Goal: Task Accomplishment & Management: Manage account settings

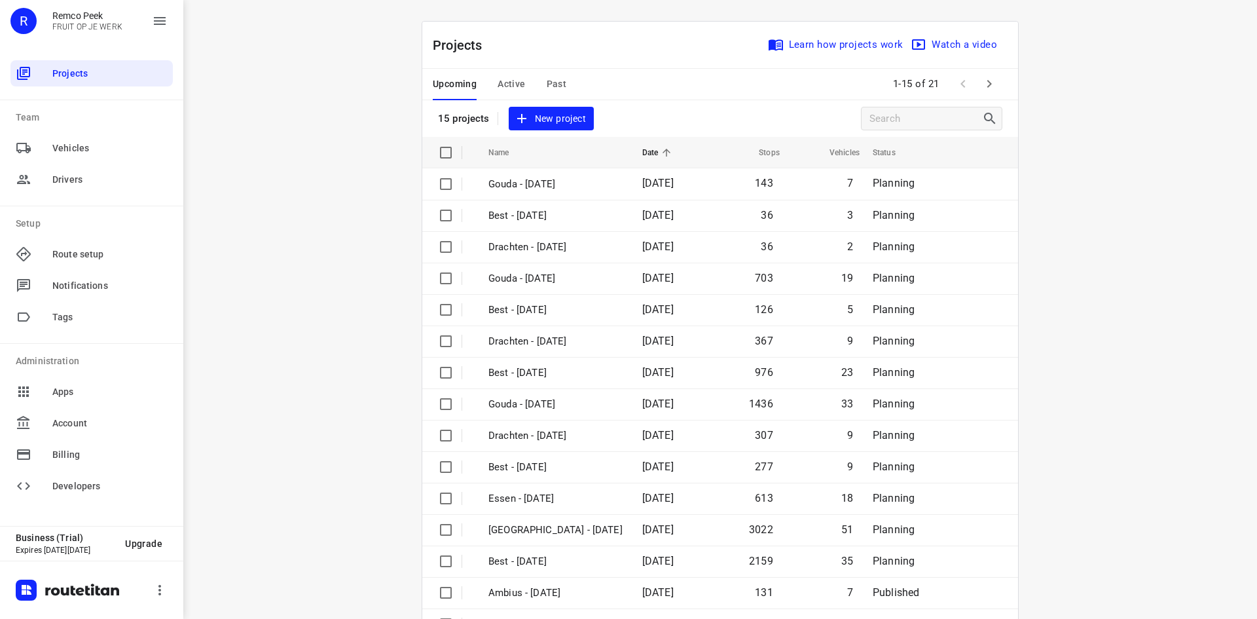
drag, startPoint x: 0, startPoint y: 0, endPoint x: 509, endPoint y: 83, distance: 516.0
click at [509, 83] on span "Active" at bounding box center [510, 84] width 27 height 16
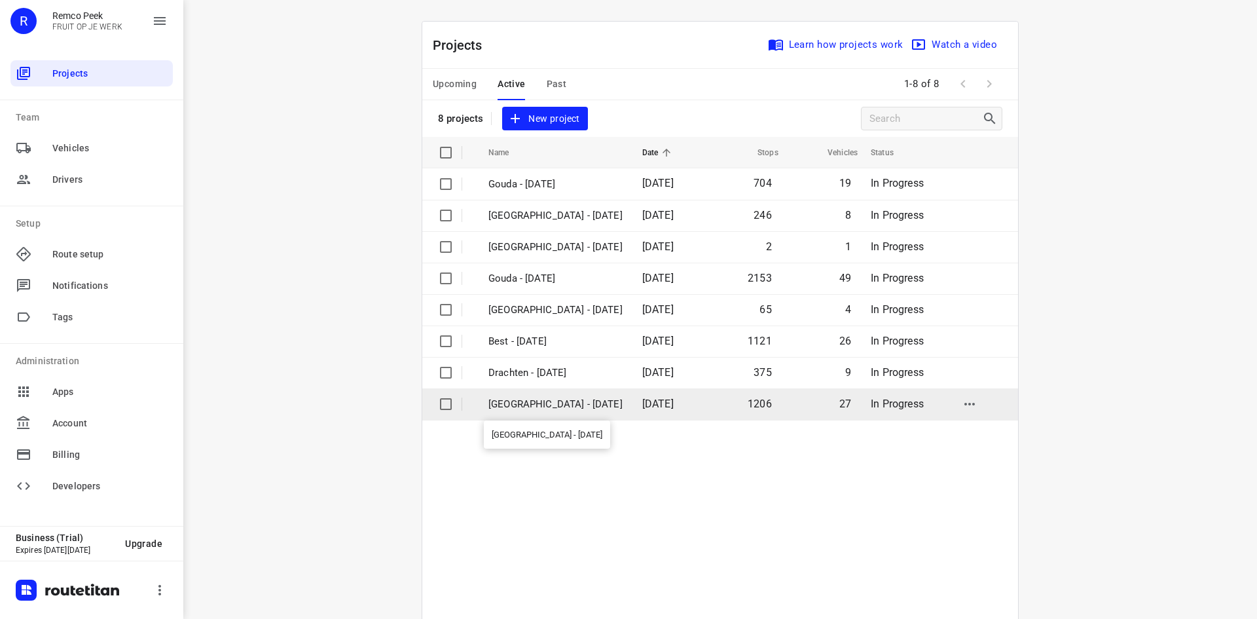
click at [566, 400] on p "[GEOGRAPHIC_DATA] - [DATE]" at bounding box center [555, 404] width 134 height 15
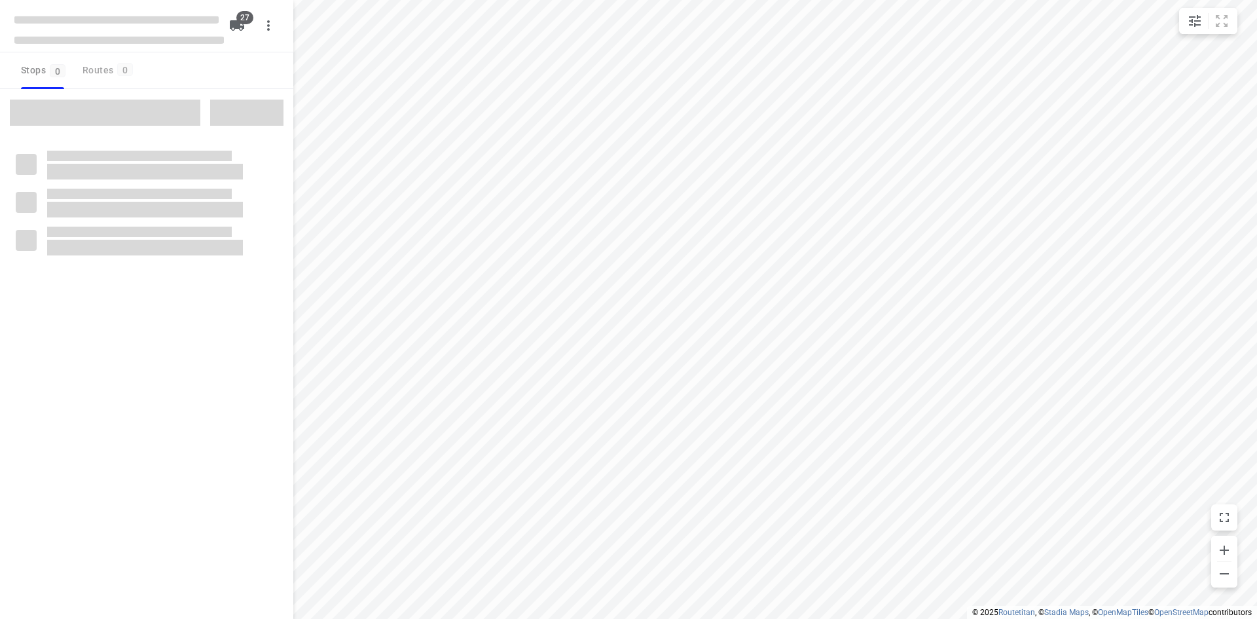
checkbox input "true"
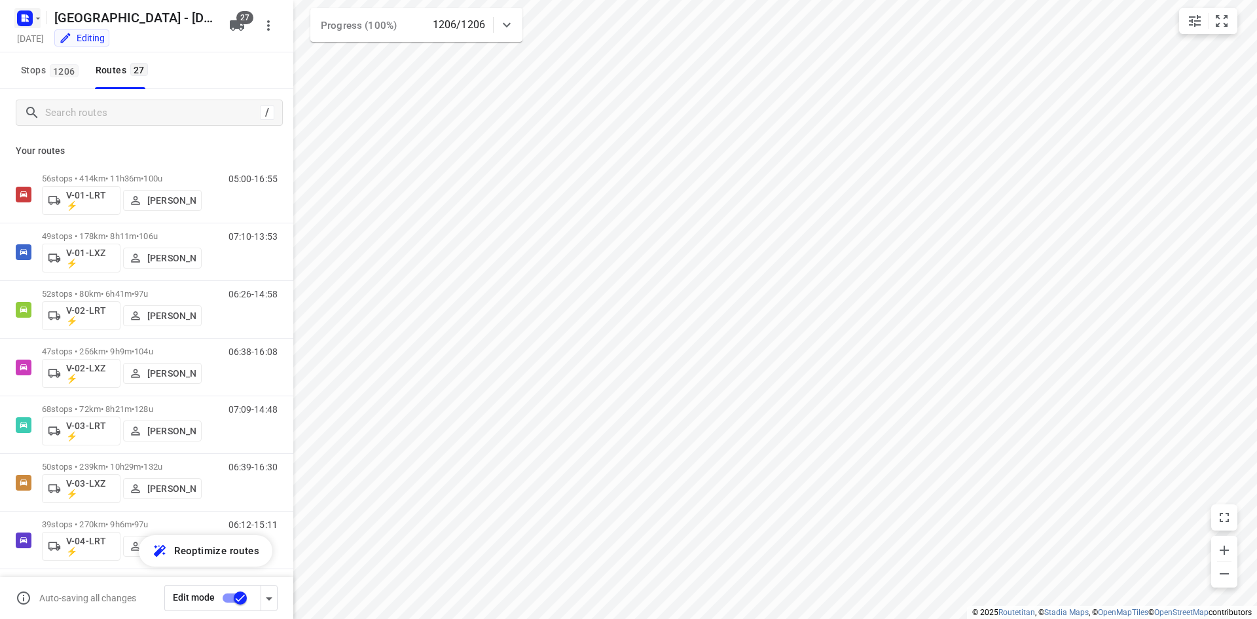
click at [33, 11] on icon "button" at bounding box center [24, 18] width 21 height 21
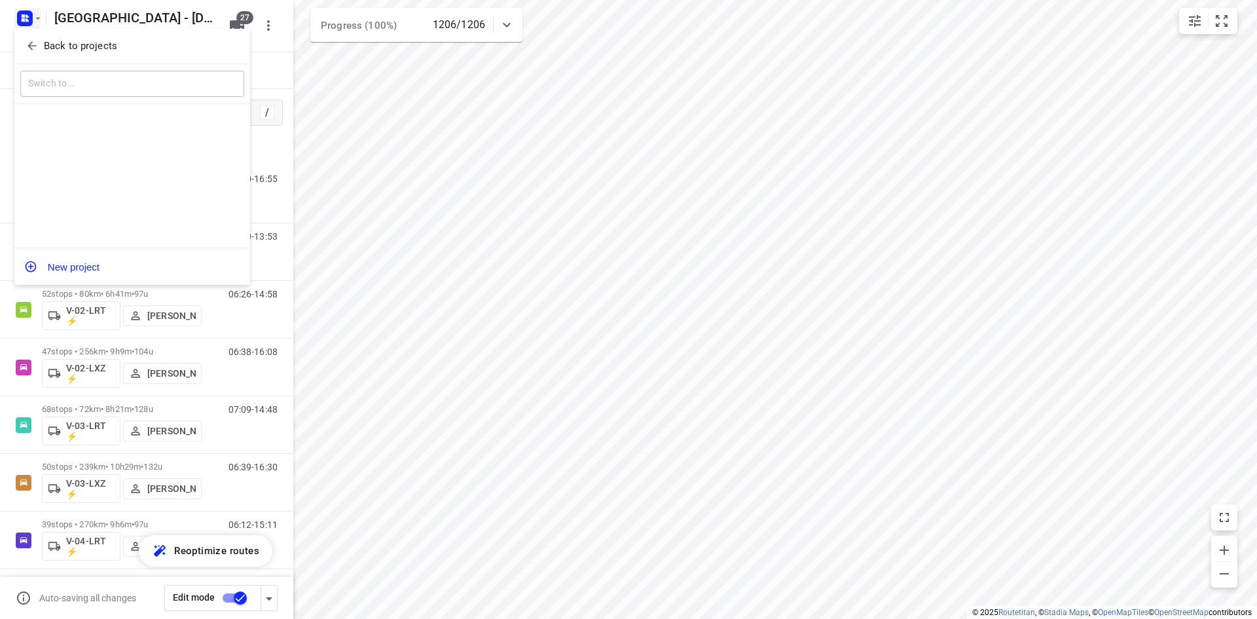
click at [48, 31] on div "Back to projects" at bounding box center [132, 46] width 236 height 35
click at [72, 56] on button "Back to projects" at bounding box center [132, 46] width 224 height 22
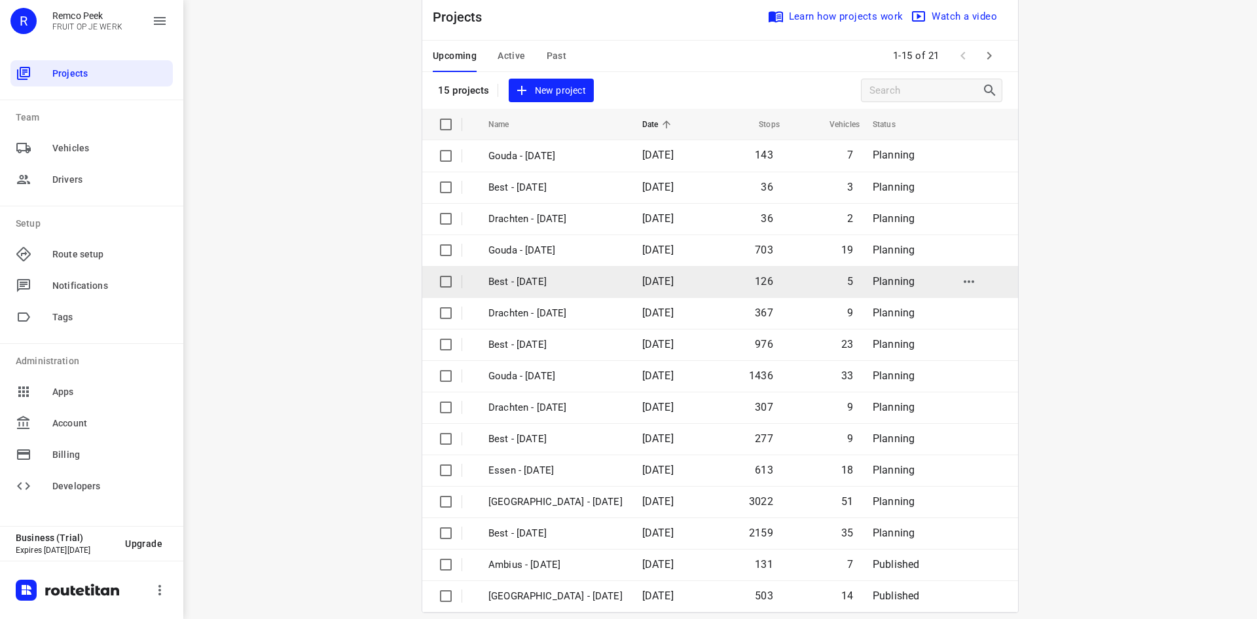
scroll to position [43, 0]
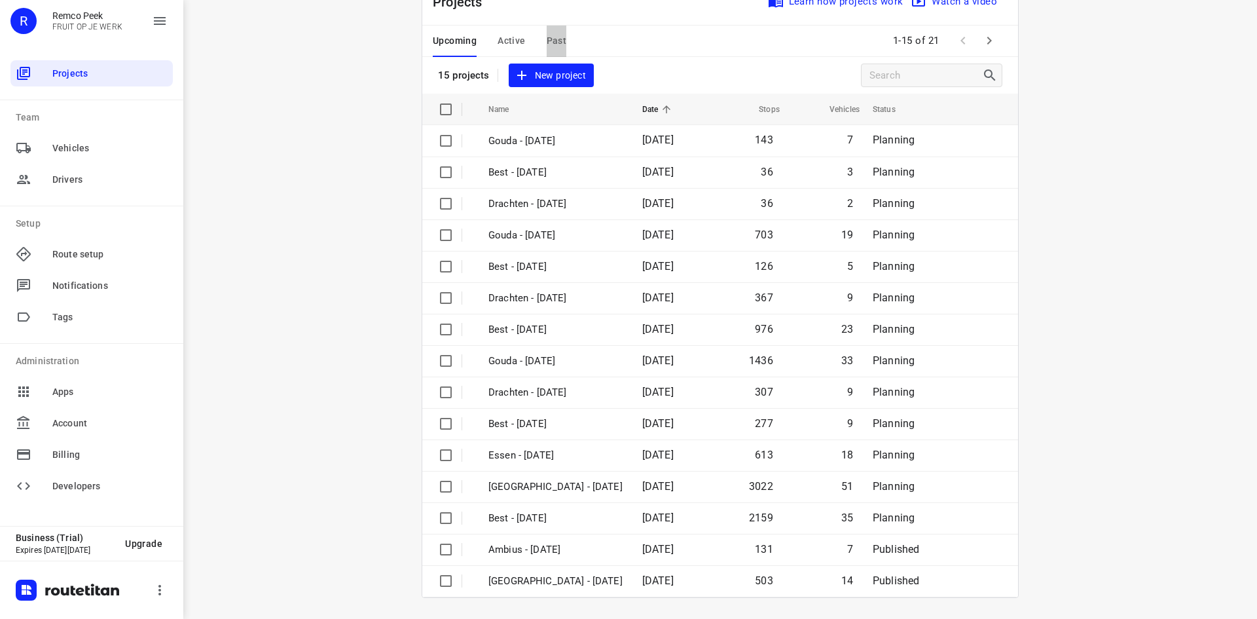
click at [552, 45] on span "Past" at bounding box center [557, 41] width 20 height 16
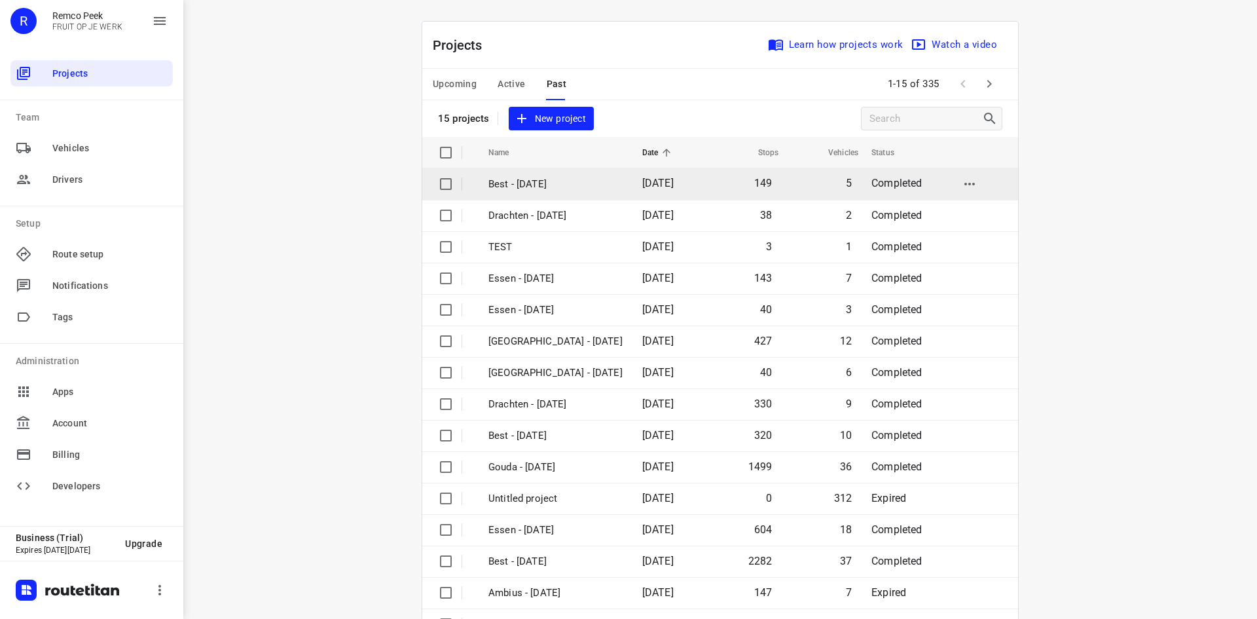
click at [532, 189] on p "Best - [DATE]" at bounding box center [555, 184] width 134 height 15
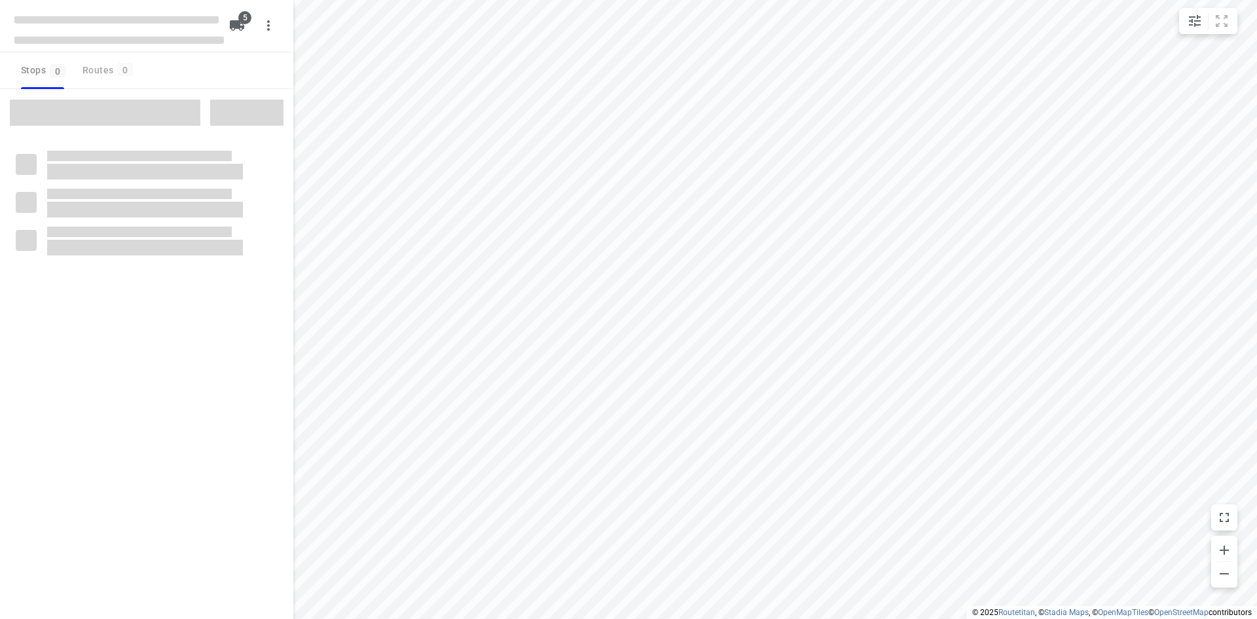
checkbox input "true"
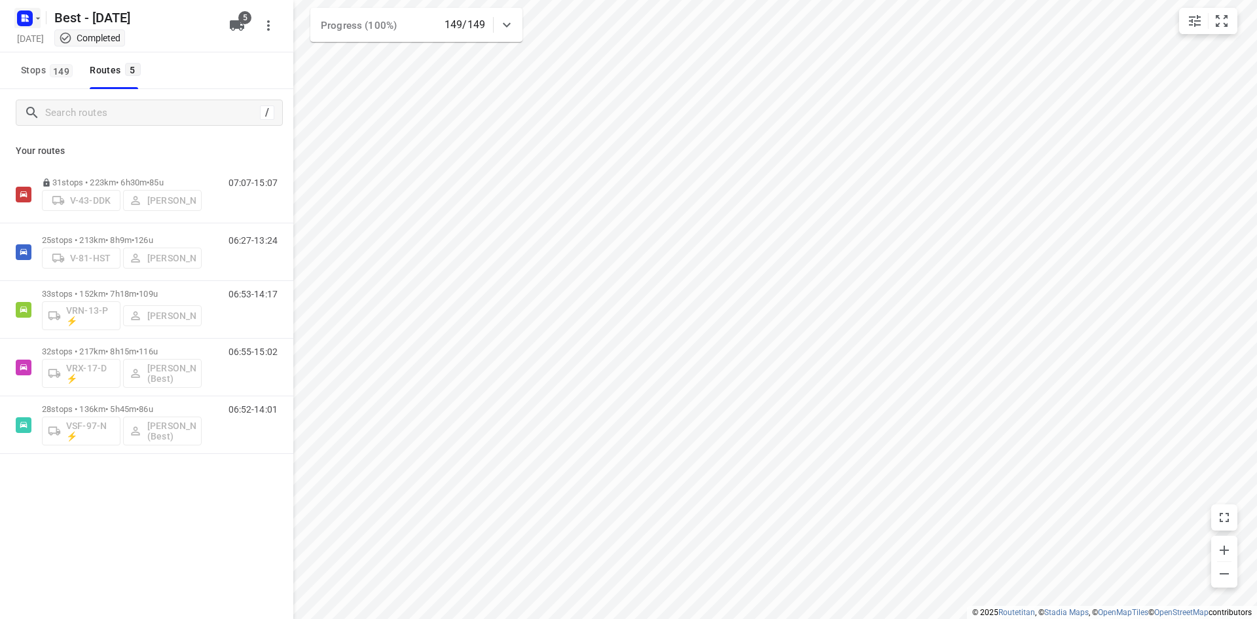
click at [35, 11] on button "button" at bounding box center [27, 18] width 26 height 21
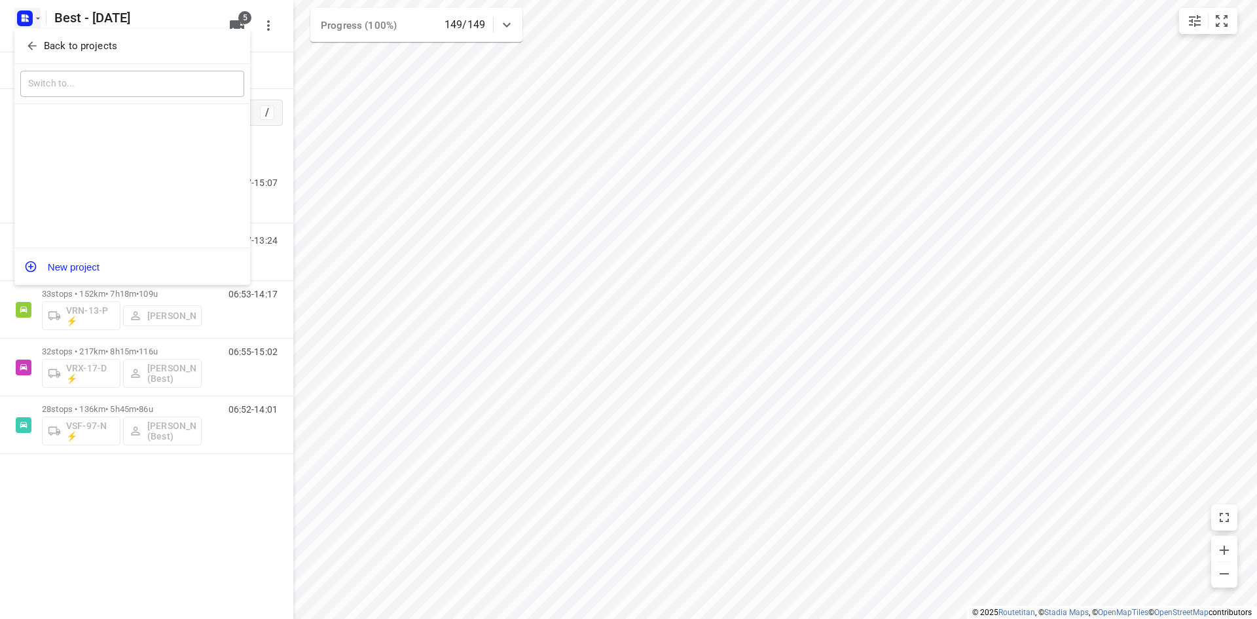
click at [54, 28] on div at bounding box center [628, 309] width 1257 height 619
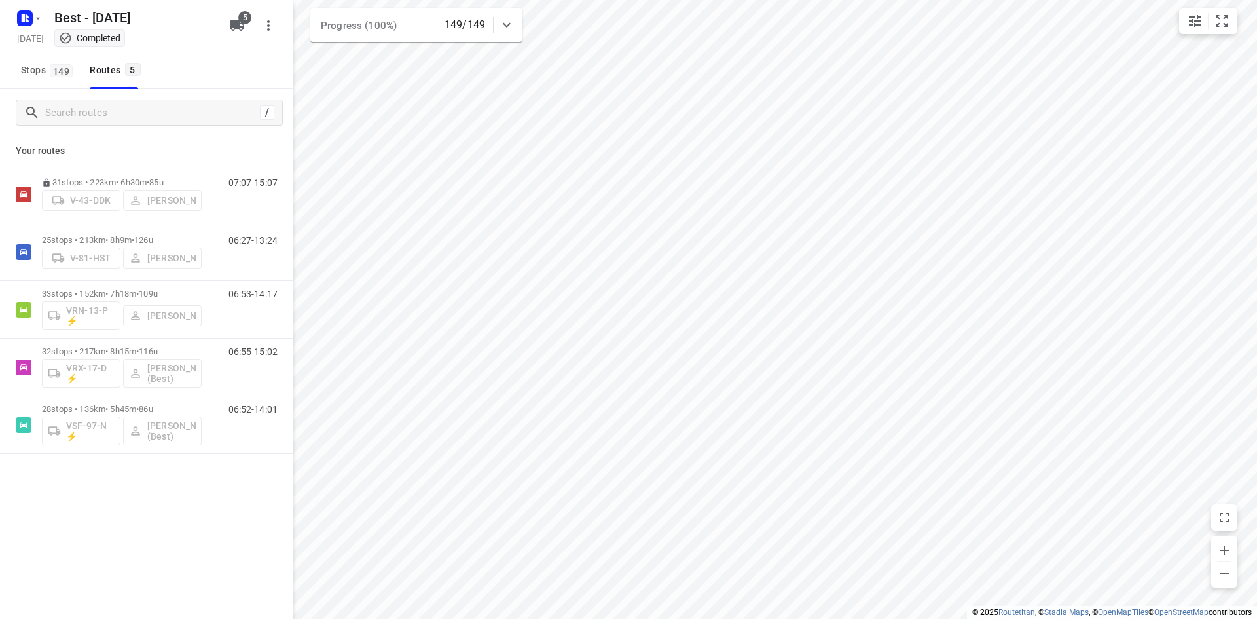
click at [82, 55] on div "​" at bounding box center [102, 59] width 177 height 23
click at [29, 22] on rect "button" at bounding box center [25, 18] width 16 height 16
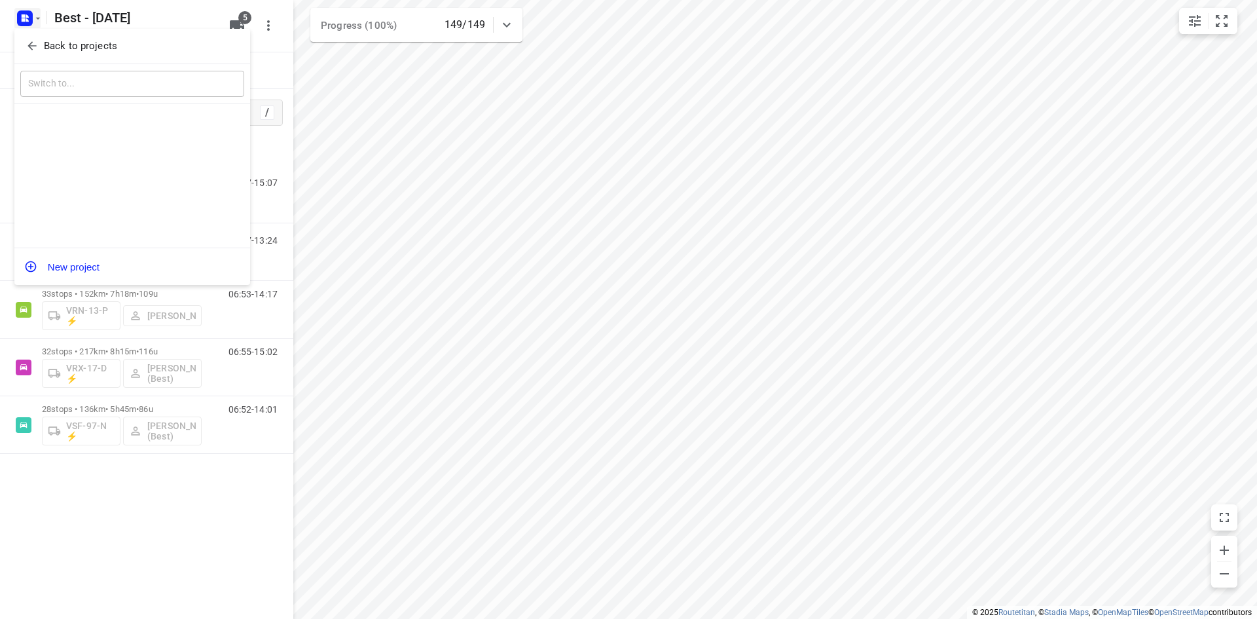
click at [58, 37] on button "Back to projects" at bounding box center [132, 46] width 224 height 22
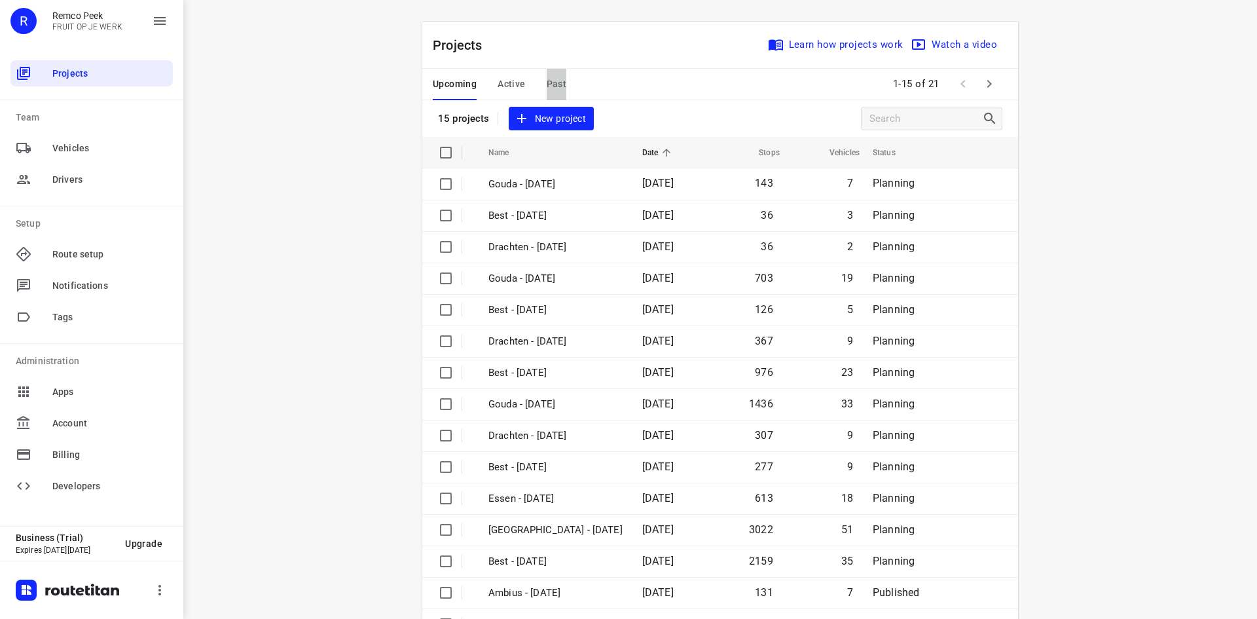
click at [557, 84] on span "Past" at bounding box center [557, 84] width 20 height 16
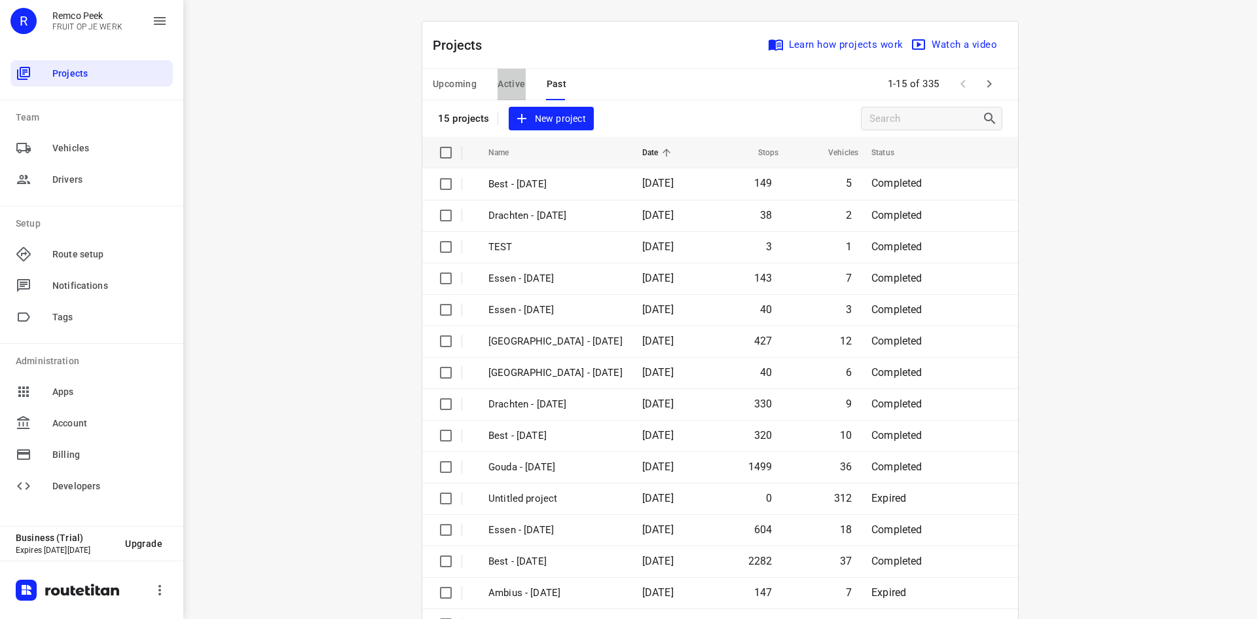
click at [512, 86] on span "Active" at bounding box center [510, 84] width 27 height 16
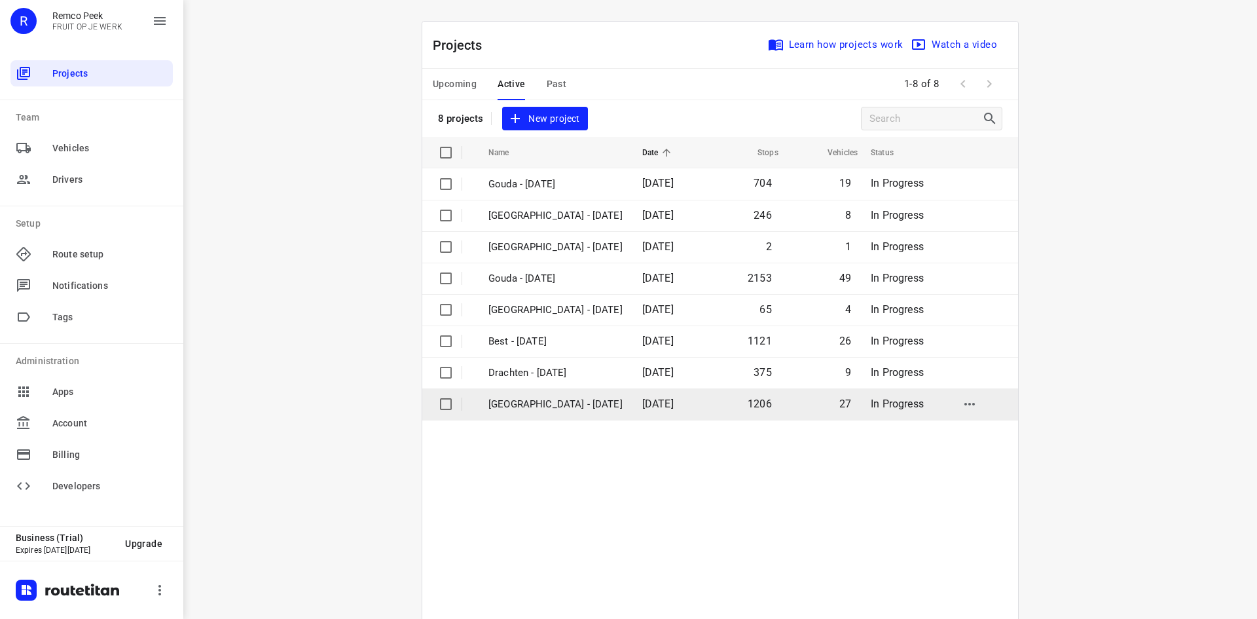
click at [550, 406] on p "[GEOGRAPHIC_DATA] - [DATE]" at bounding box center [555, 404] width 134 height 15
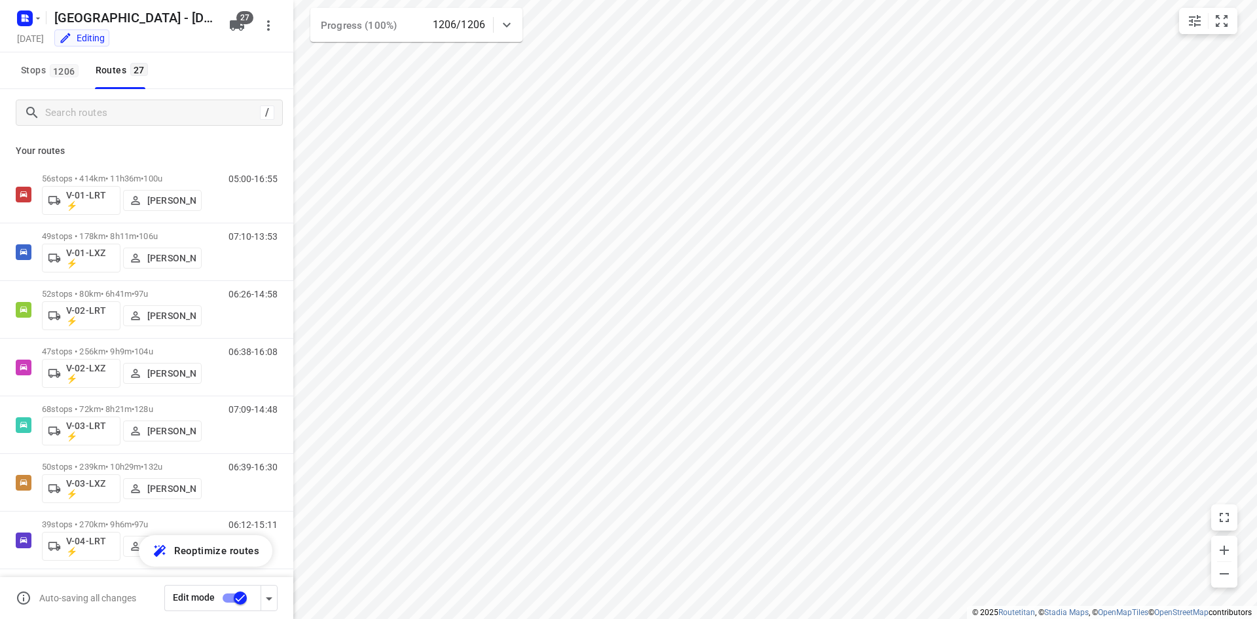
checkbox input "true"
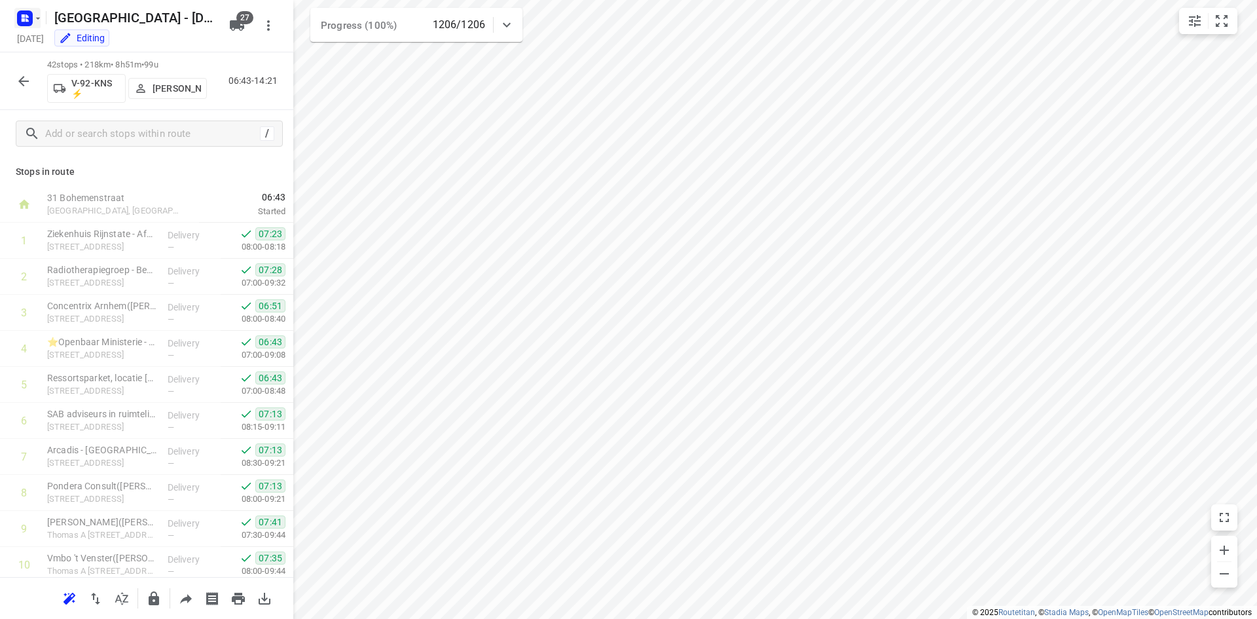
click at [20, 14] on rect "button" at bounding box center [25, 18] width 16 height 16
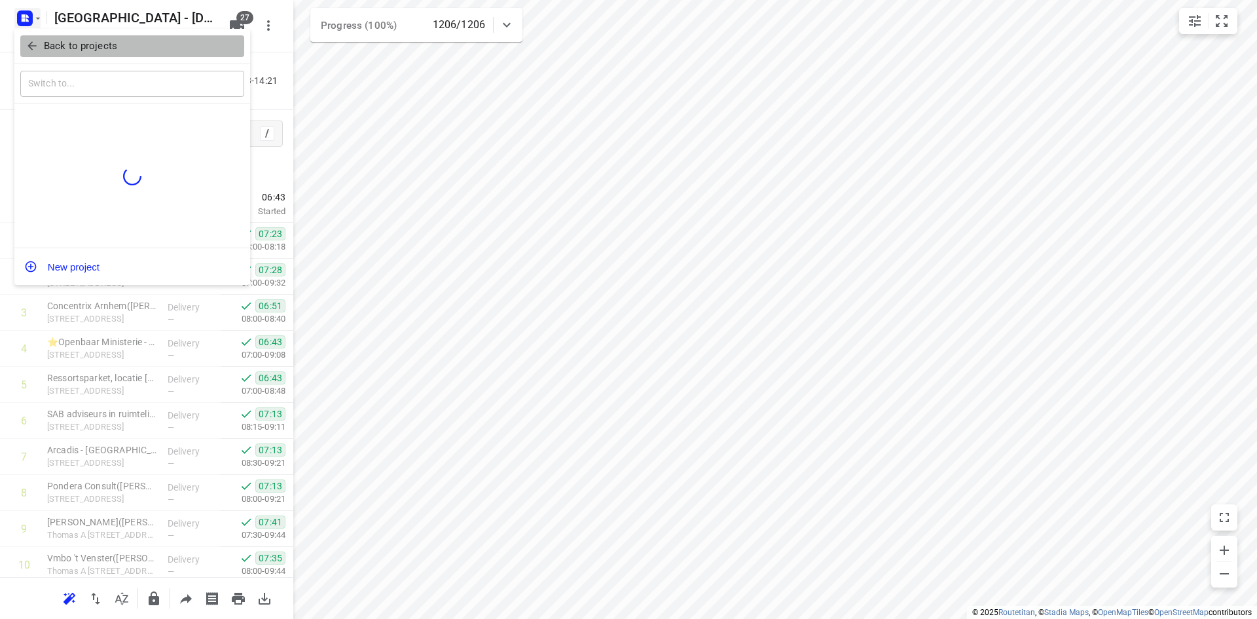
click at [69, 44] on p "Back to projects" at bounding box center [80, 46] width 73 height 15
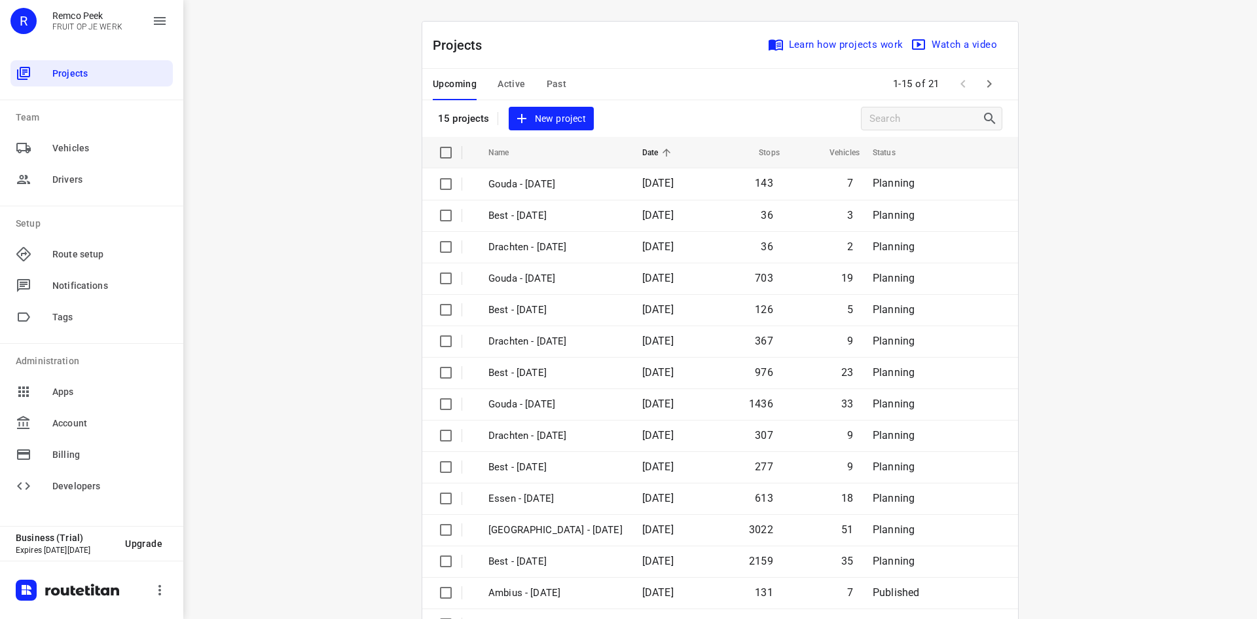
click at [499, 71] on button "Active" at bounding box center [510, 84] width 27 height 31
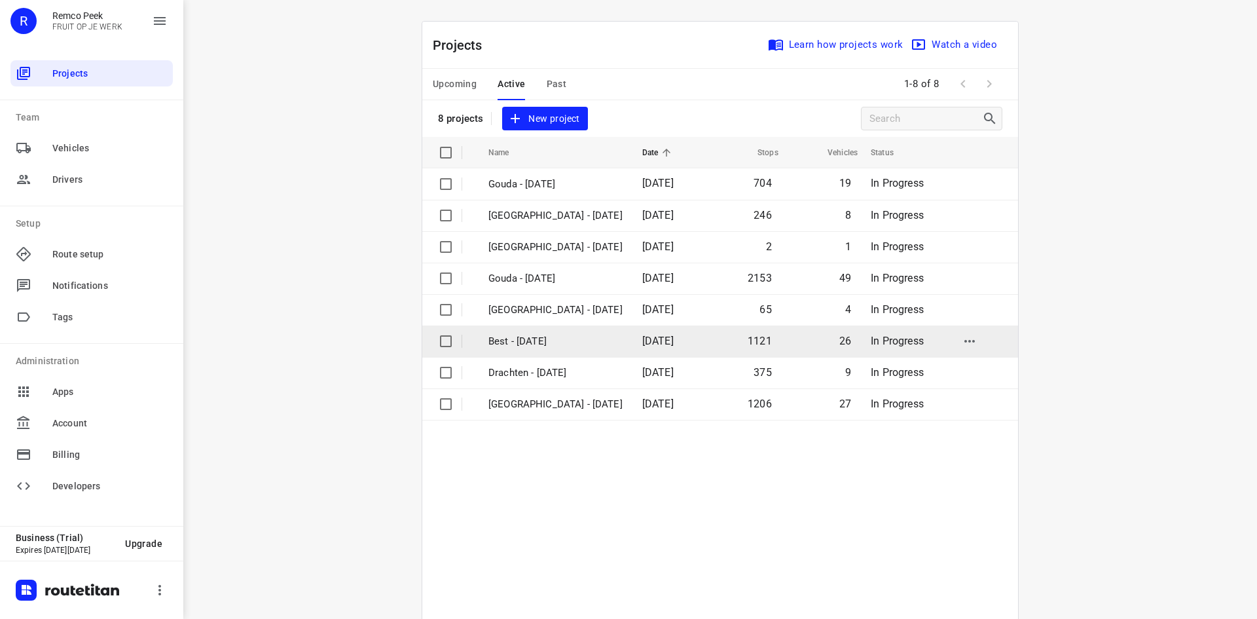
click at [568, 336] on p "Best - [DATE]" at bounding box center [555, 341] width 134 height 15
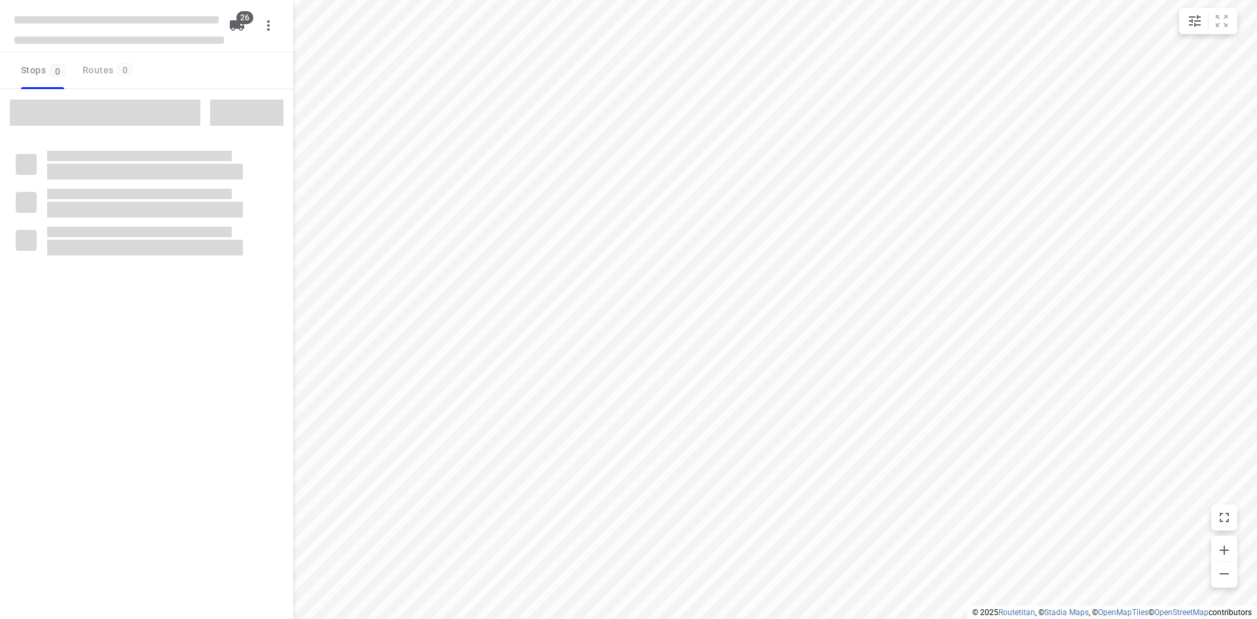
checkbox input "true"
